Goal: Find contact information: Find contact information

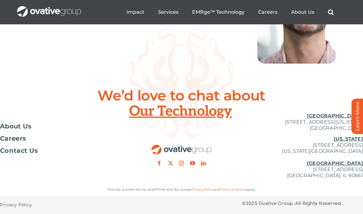
scroll to position [2289, 0]
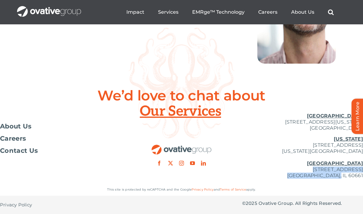
drag, startPoint x: 267, startPoint y: 170, endPoint x: 363, endPoint y: 177, distance: 95.7
click at [363, 177] on p "New York 254 Canal Street, Suite 5000 New York, NY 10013 Chicago 224 North Desp…" at bounding box center [302, 157] width 121 height 43
copy p "224 North Desplaines Street, Suite 200 Chicago, IL 60661"
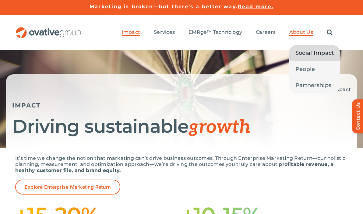
click at [305, 55] on span "Social Impact" at bounding box center [315, 53] width 39 height 9
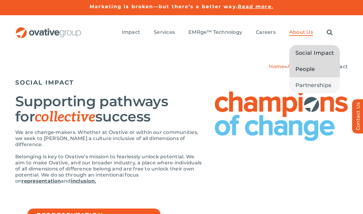
click at [306, 68] on span "People" at bounding box center [306, 69] width 20 height 9
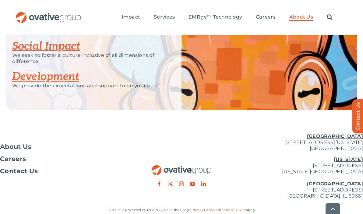
scroll to position [824, 0]
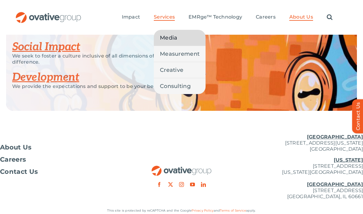
click at [171, 39] on span "Media" at bounding box center [168, 38] width 17 height 9
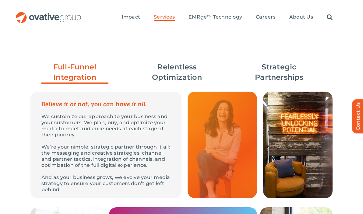
scroll to position [170, 0]
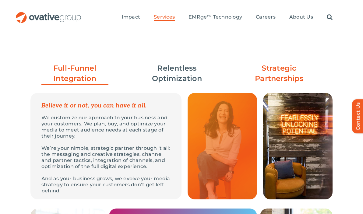
click at [273, 75] on link "Strategic Partnerships" at bounding box center [279, 73] width 67 height 21
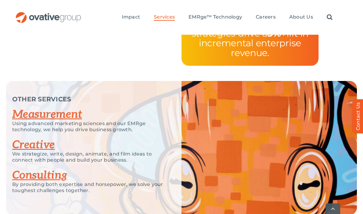
scroll to position [1248, 0]
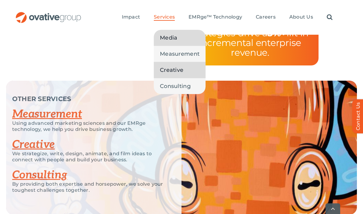
click at [173, 73] on span "Creative" at bounding box center [171, 70] width 23 height 9
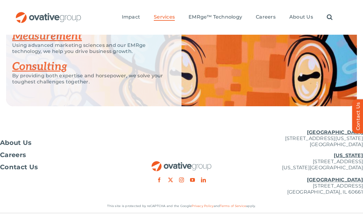
scroll to position [966, 0]
